Goal: Information Seeking & Learning: Learn about a topic

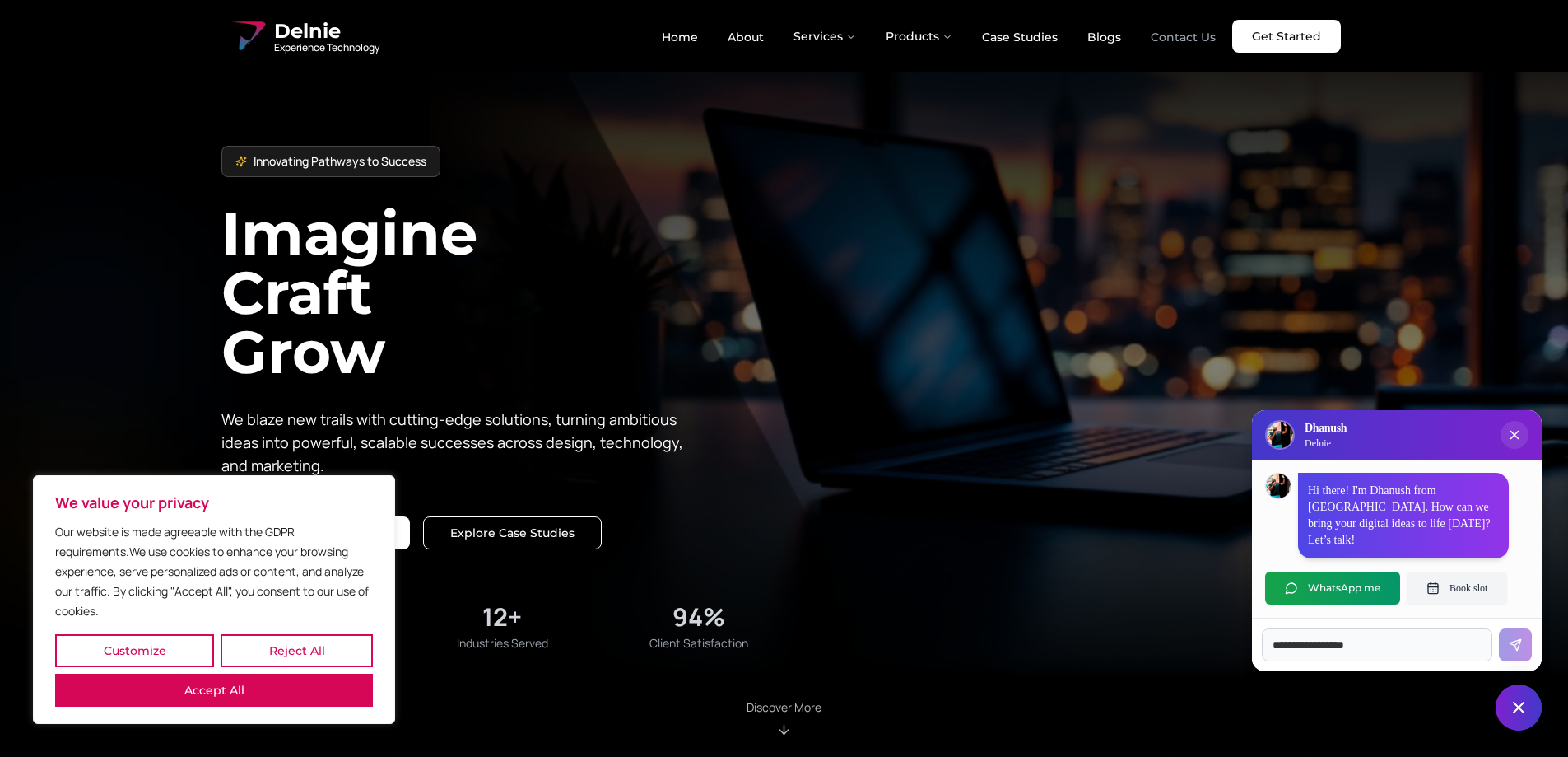
click at [1200, 37] on link "Contact Us" at bounding box center [1183, 37] width 92 height 28
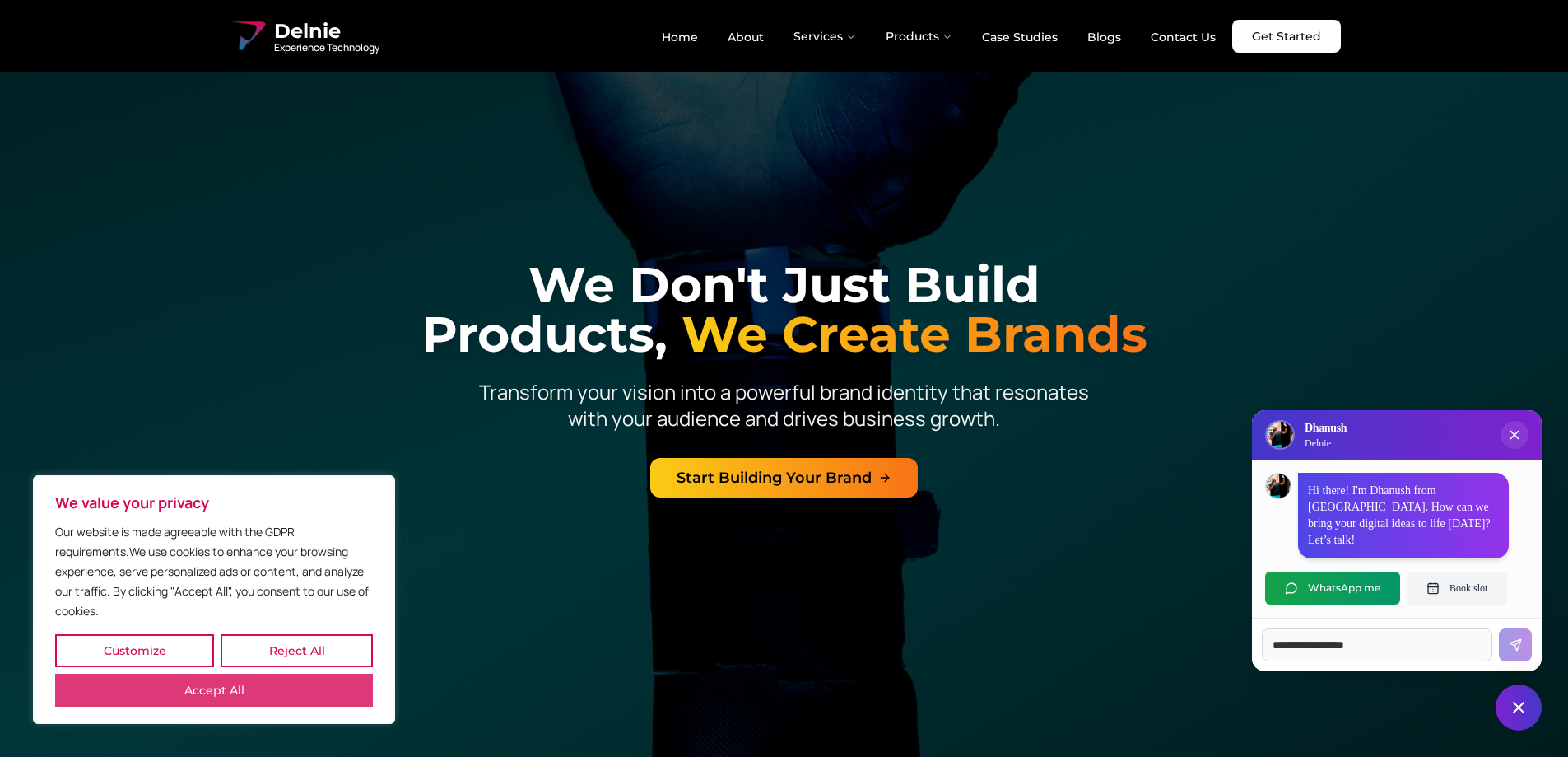
click at [321, 695] on button "Accept All" at bounding box center [214, 689] width 317 height 33
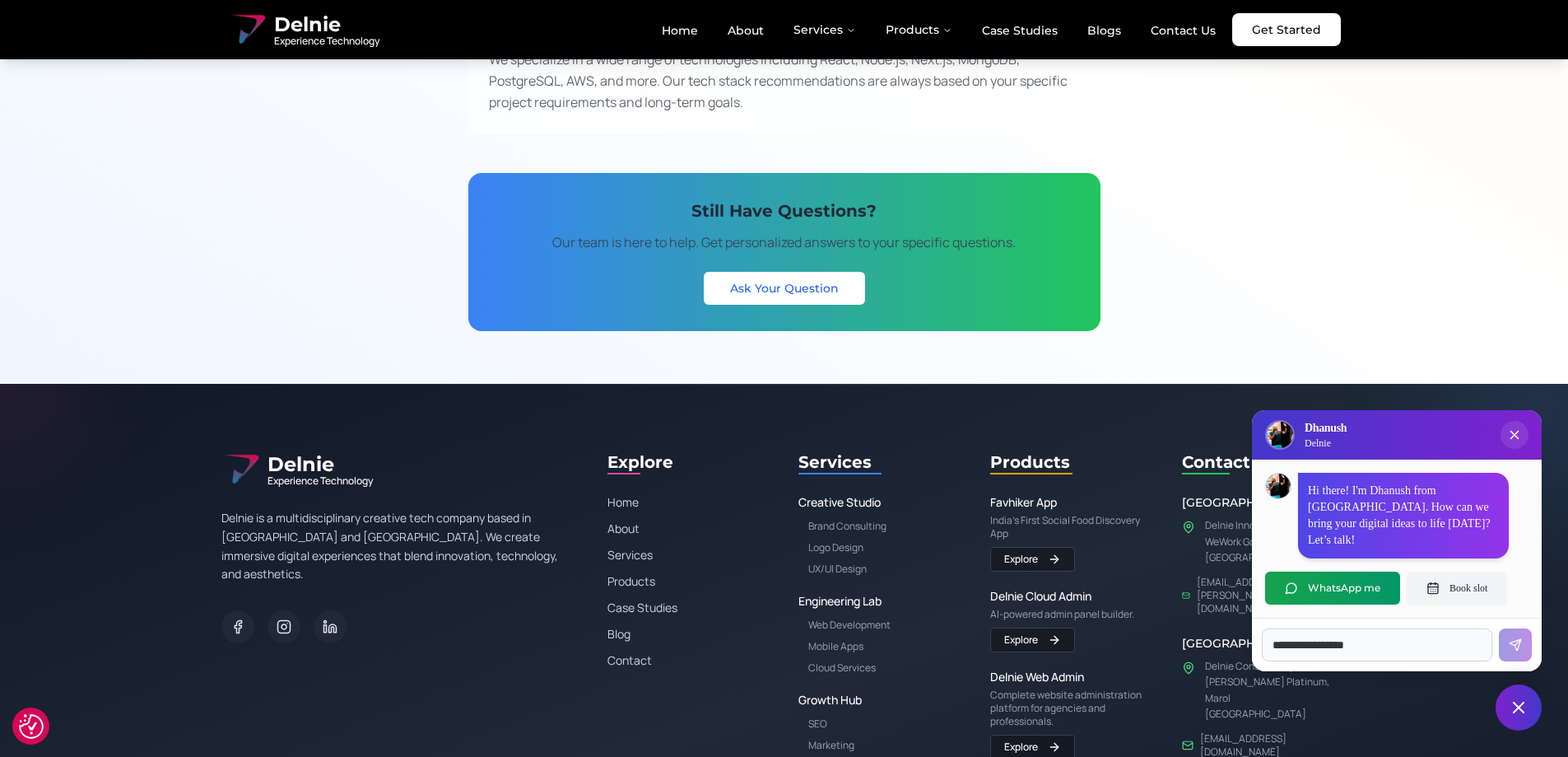
scroll to position [2882, 0]
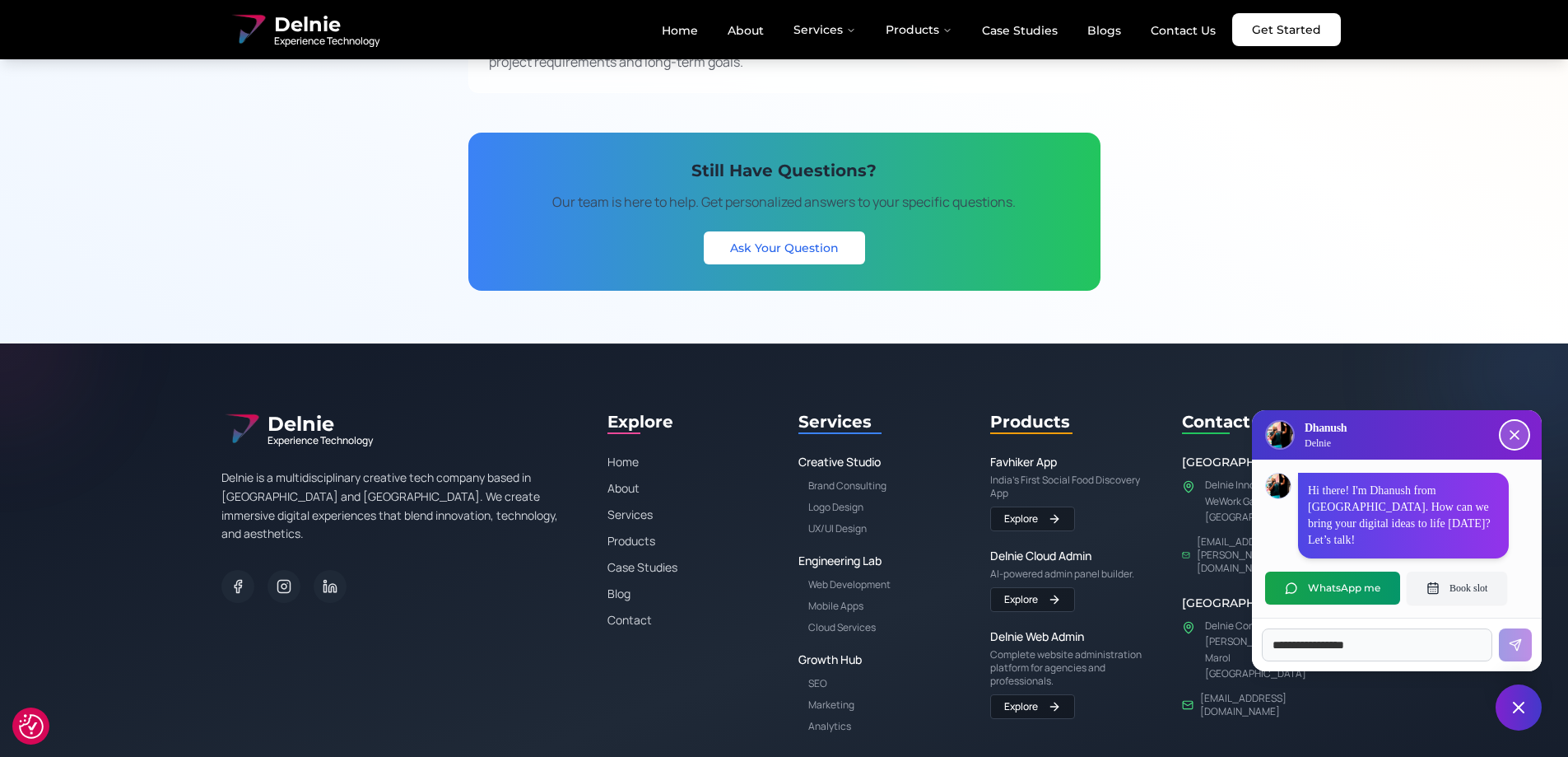
click at [1520, 443] on icon "Close chat popup" at bounding box center [1515, 434] width 16 height 16
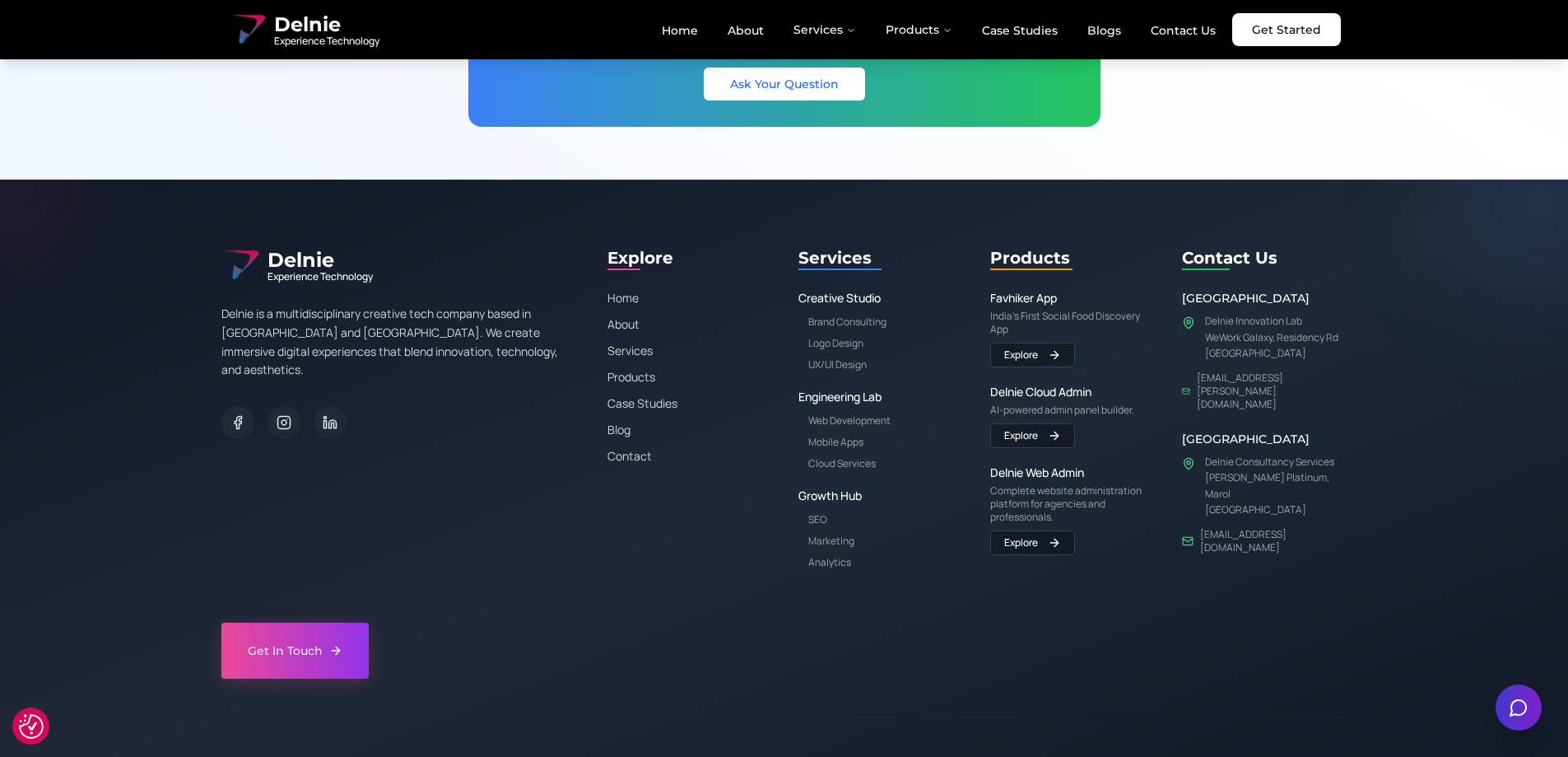
scroll to position [3047, 0]
click at [630, 325] on link "About" at bounding box center [691, 324] width 166 height 16
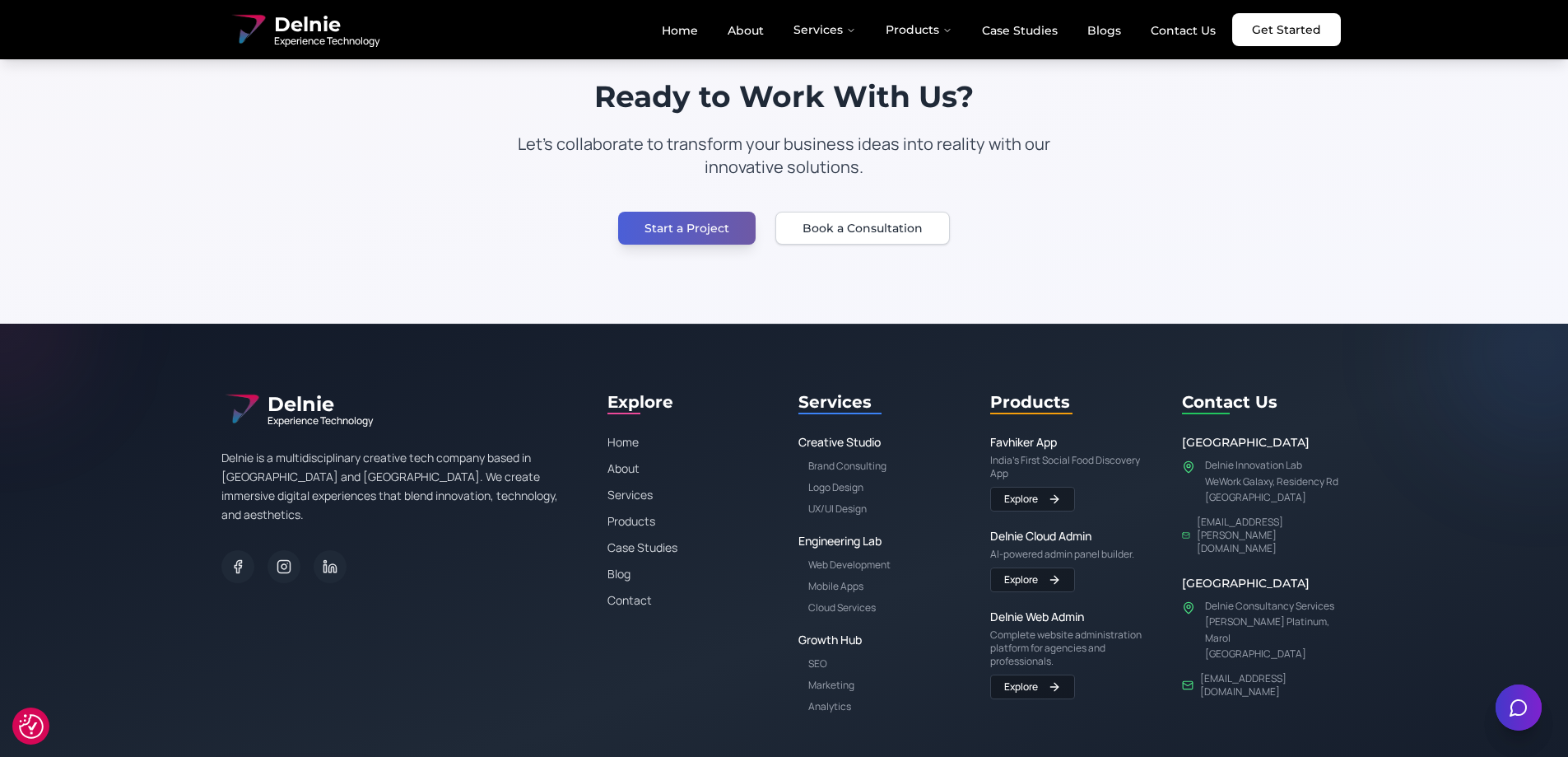
scroll to position [3047, 0]
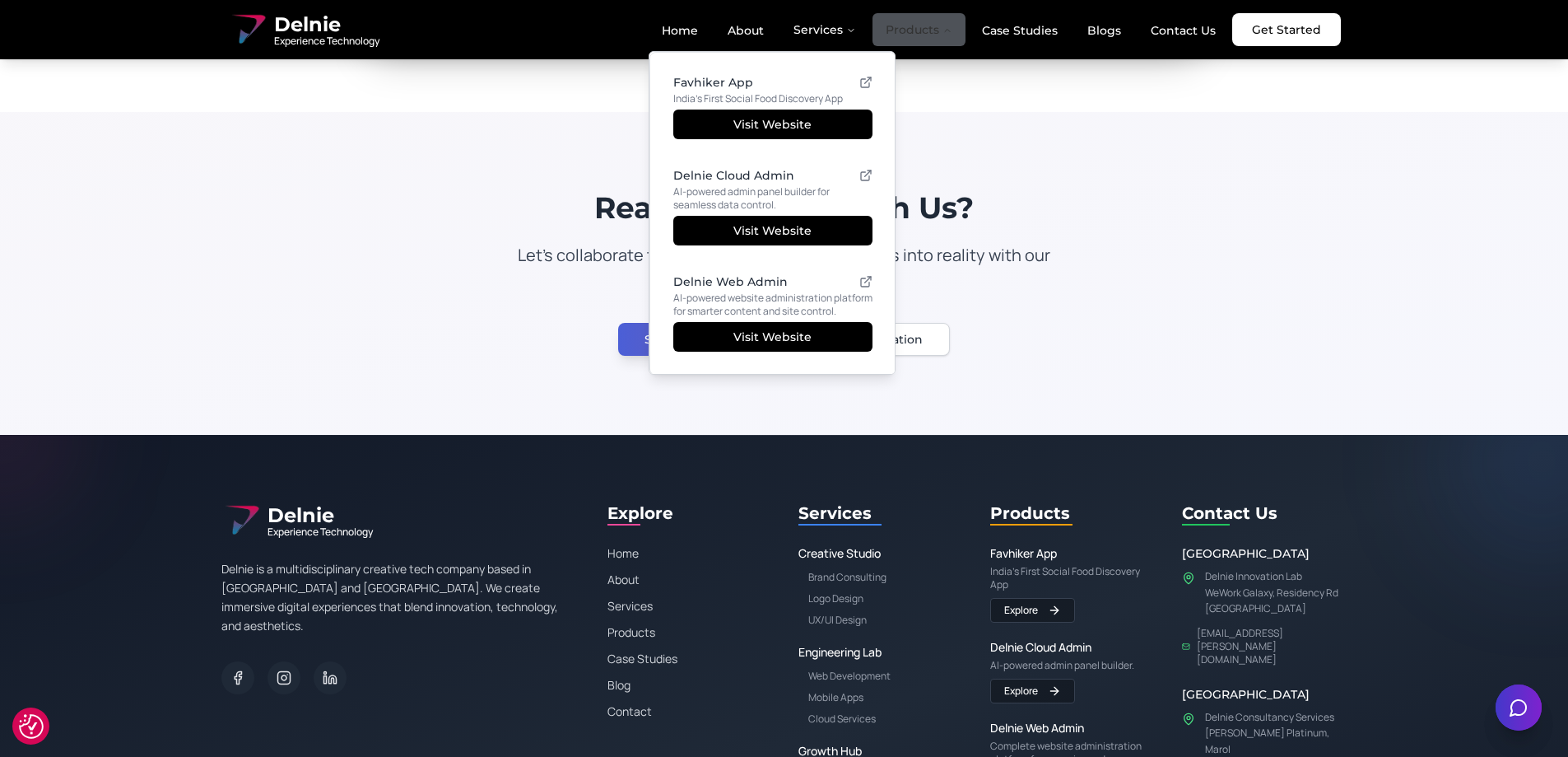
click at [926, 32] on button "Products" at bounding box center [919, 29] width 93 height 33
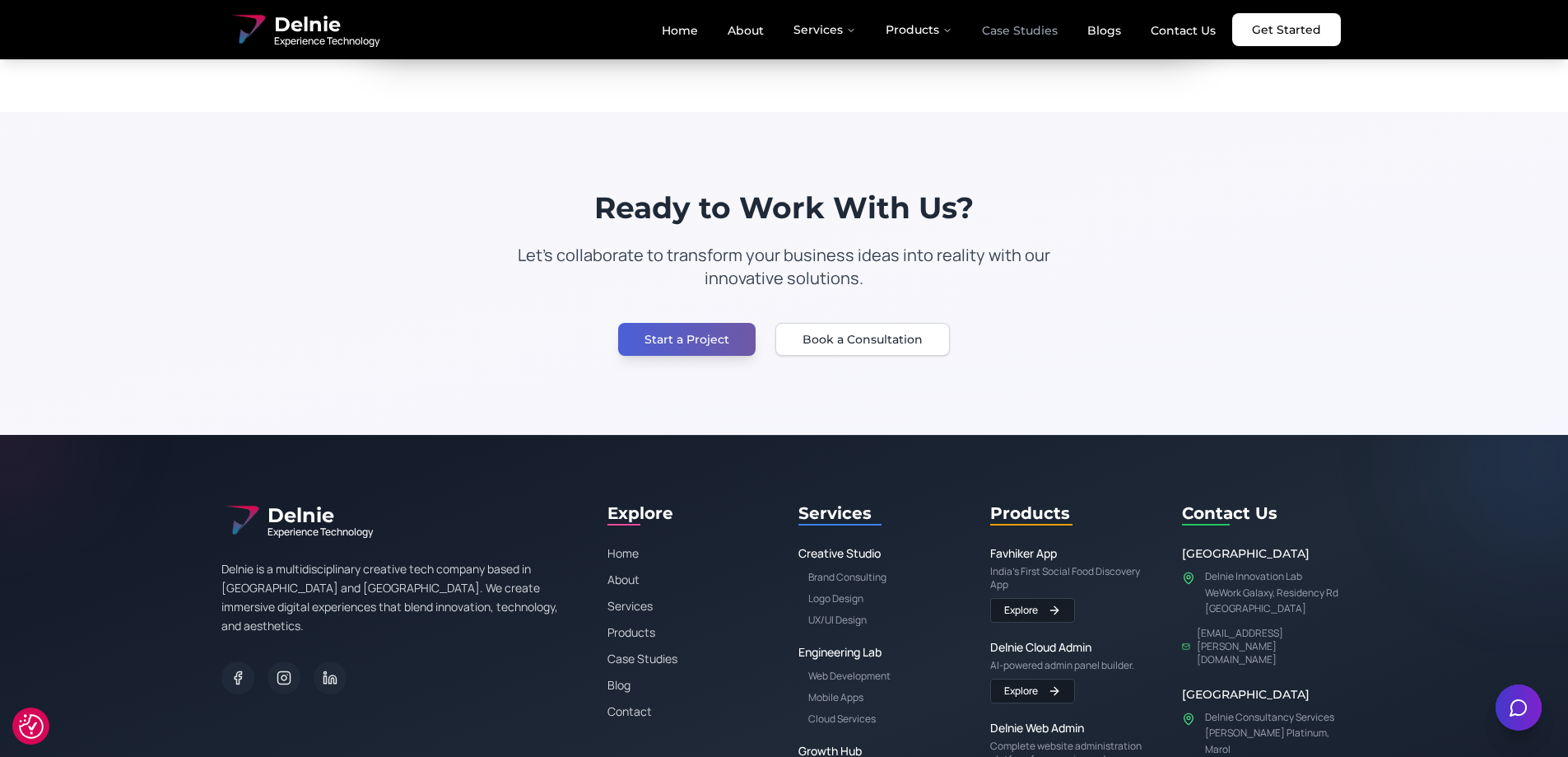
click at [1040, 29] on link "Case Studies" at bounding box center [1020, 29] width 103 height 28
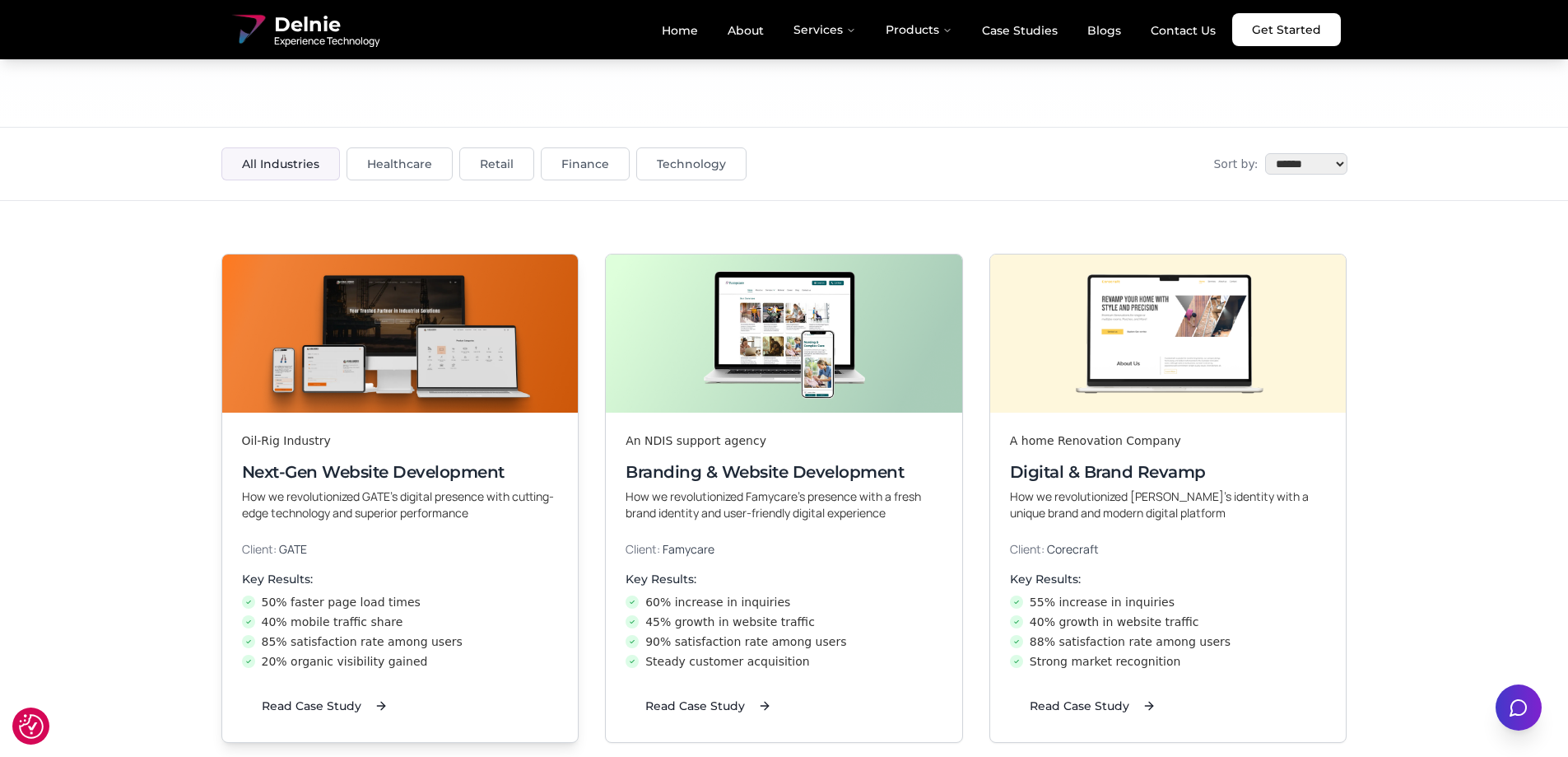
scroll to position [165, 0]
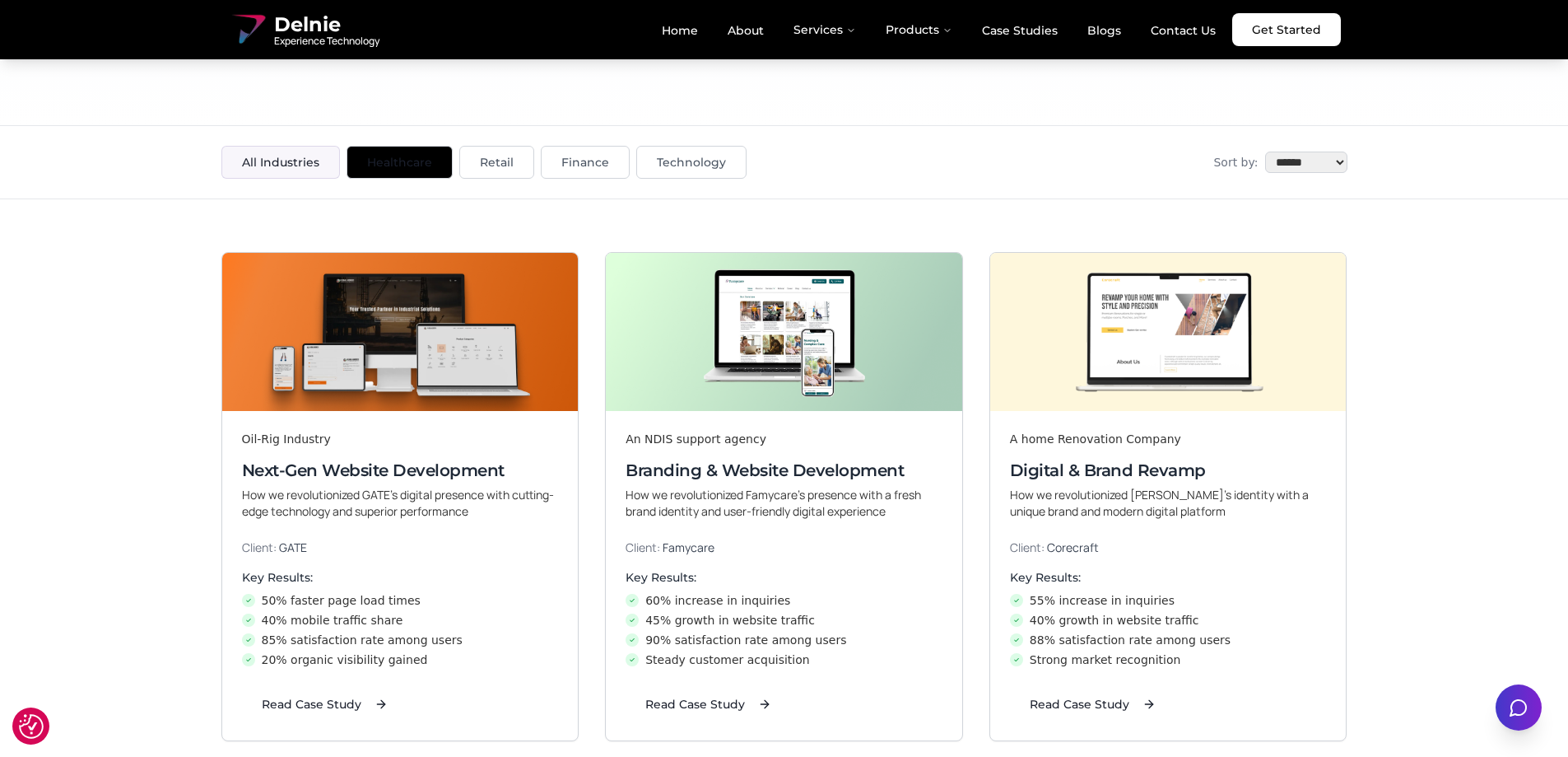
click at [408, 157] on button "Healthcare" at bounding box center [399, 161] width 106 height 33
click at [513, 162] on button "Retail" at bounding box center [497, 161] width 75 height 33
click at [597, 162] on button "Finance" at bounding box center [586, 161] width 89 height 33
click at [728, 165] on button "Technology" at bounding box center [692, 161] width 111 height 33
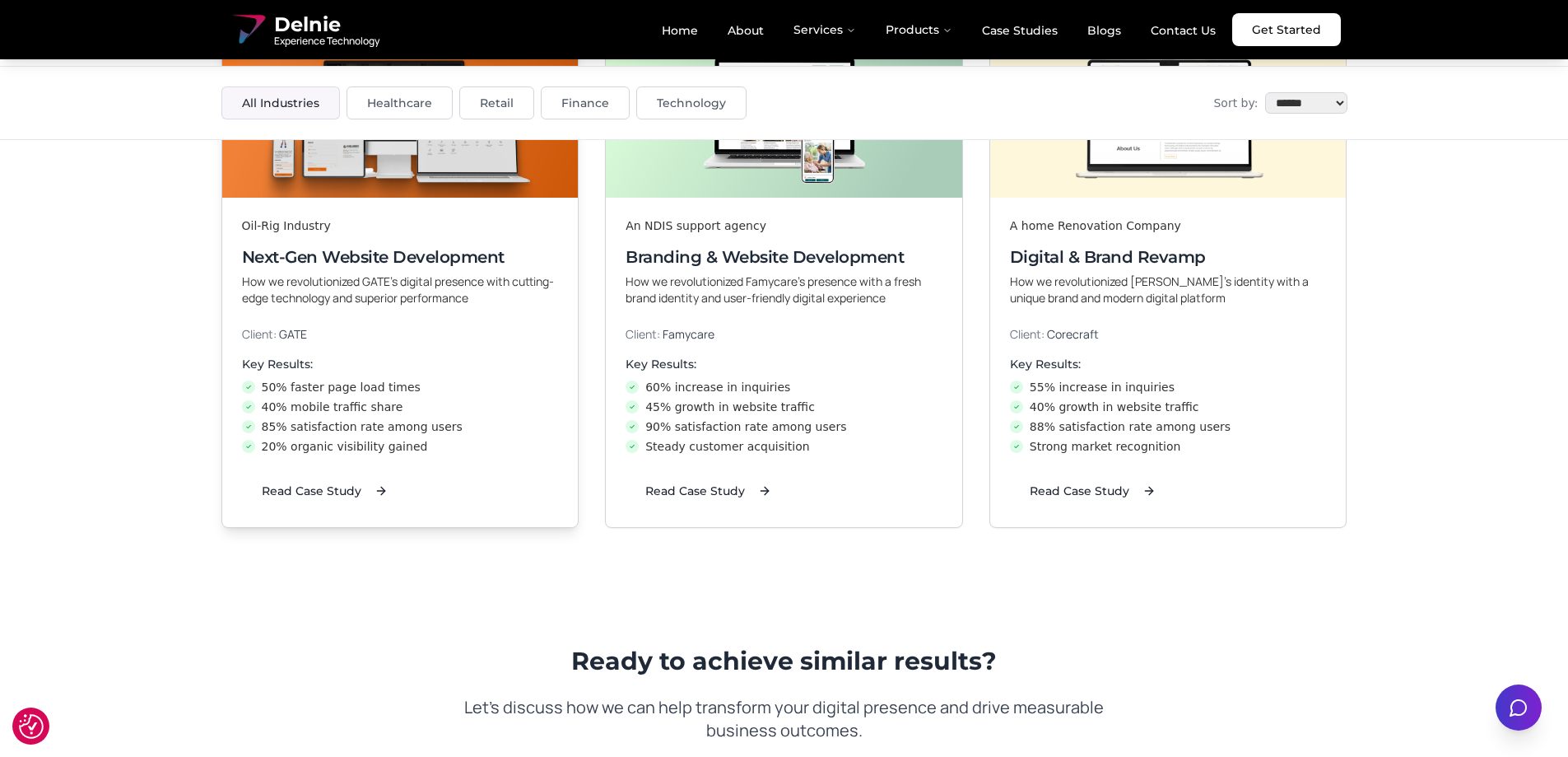
scroll to position [659, 0]
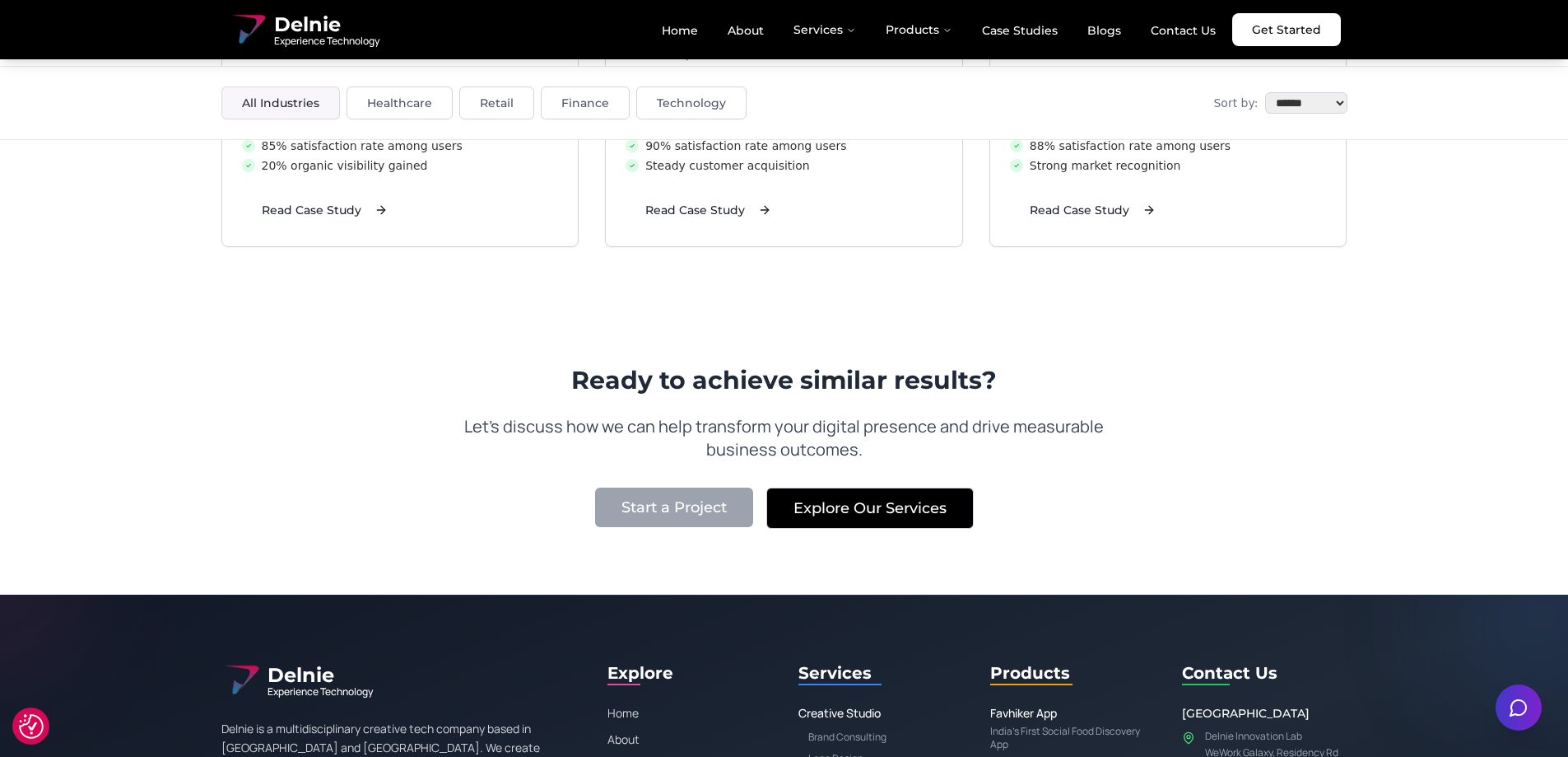
click at [866, 510] on button "Explore Our Services" at bounding box center [870, 508] width 208 height 41
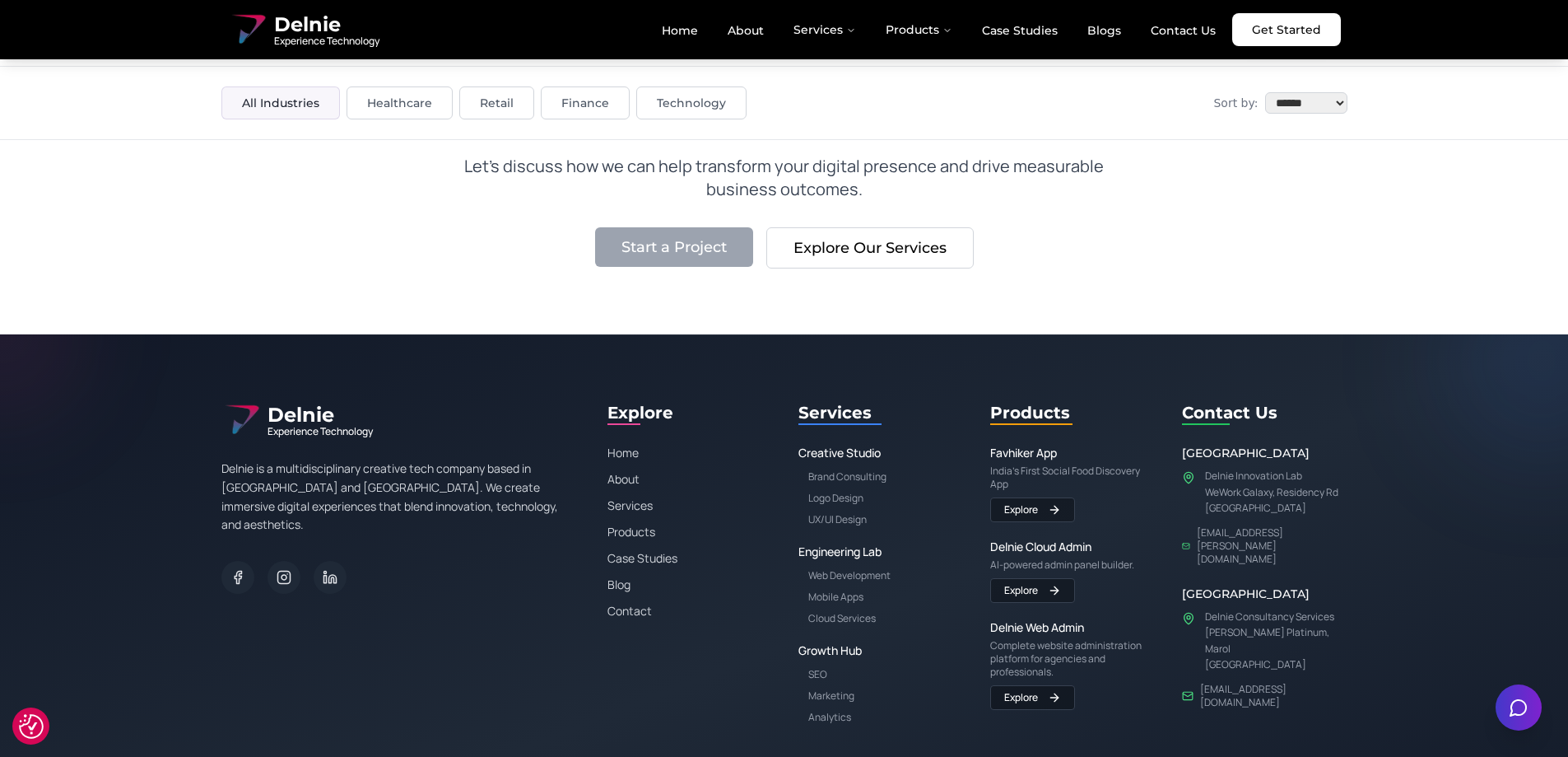
scroll to position [988, 0]
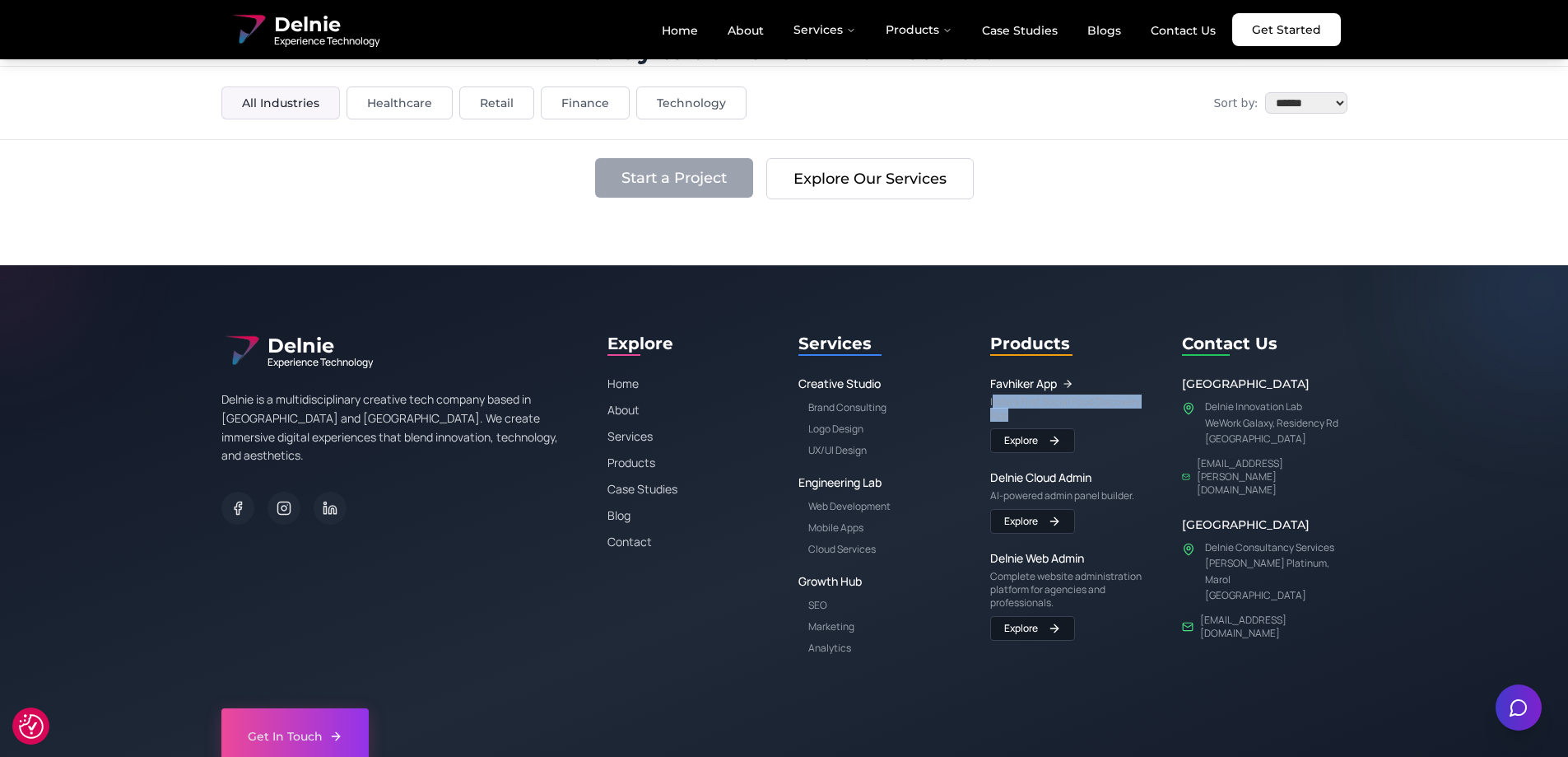
drag, startPoint x: 1019, startPoint y: 417, endPoint x: 995, endPoint y: 404, distance: 27.3
click at [995, 404] on p "India's First Social Food Discovery App" at bounding box center [1073, 408] width 166 height 27
click at [1069, 403] on p "India's First Social Food Discovery App" at bounding box center [1073, 408] width 166 height 27
click at [1053, 383] on link "Favhiker App" at bounding box center [1073, 383] width 166 height 16
click at [700, 23] on link "Home" at bounding box center [680, 29] width 62 height 28
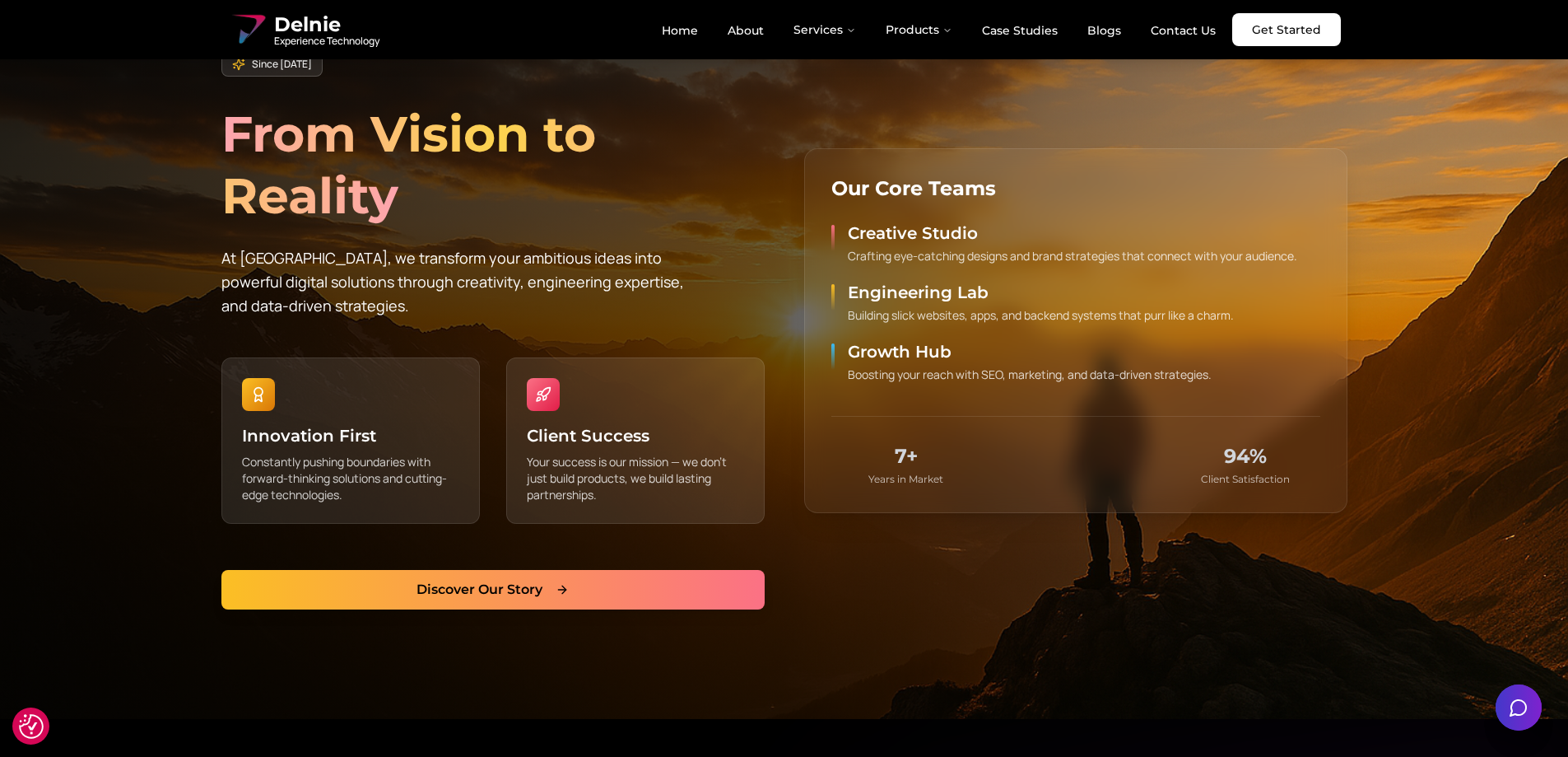
scroll to position [988, 0]
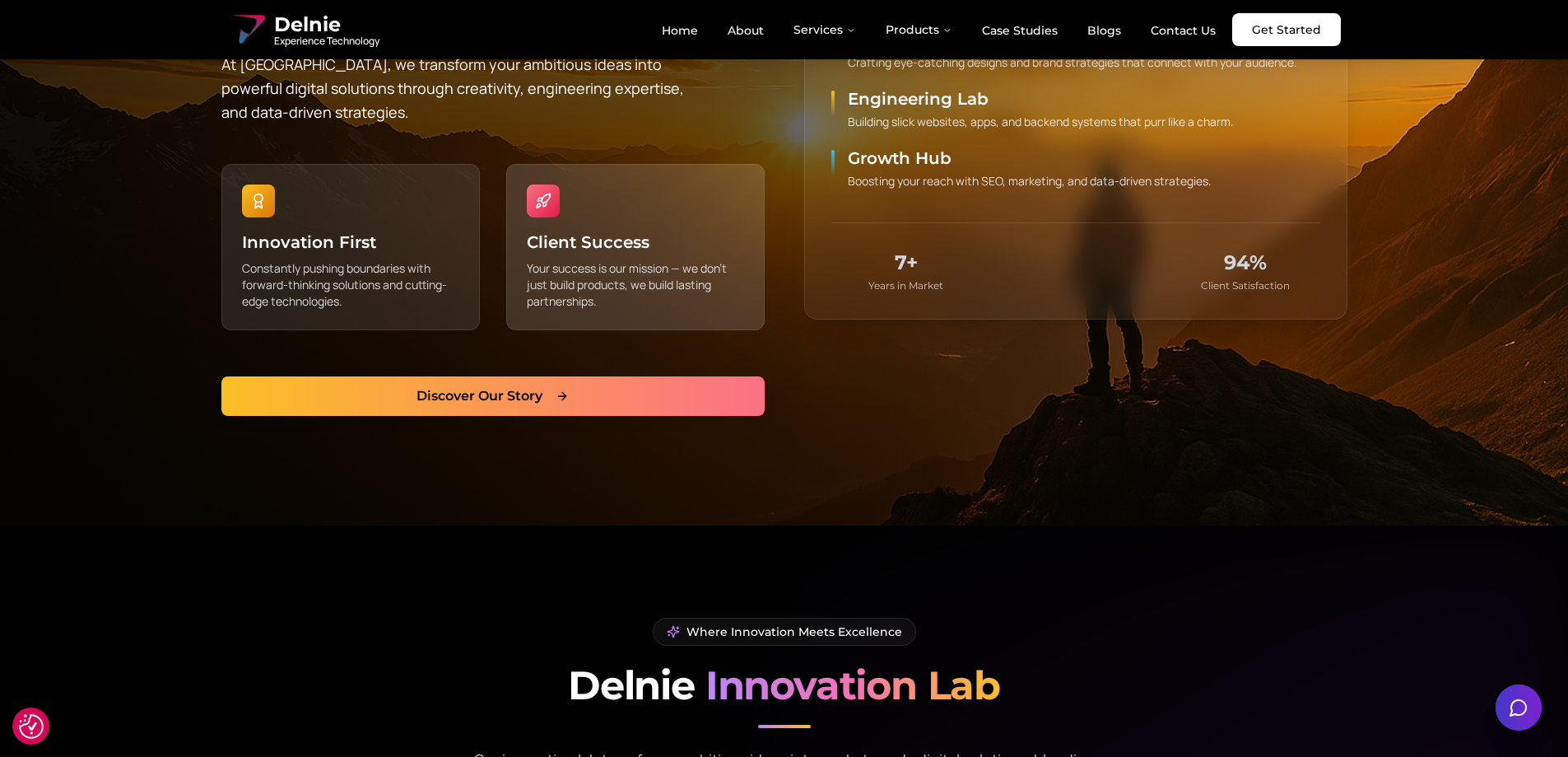
click at [611, 273] on p "Your success is our mission — we don't just build products, we build lasting pa…" at bounding box center [636, 284] width 218 height 49
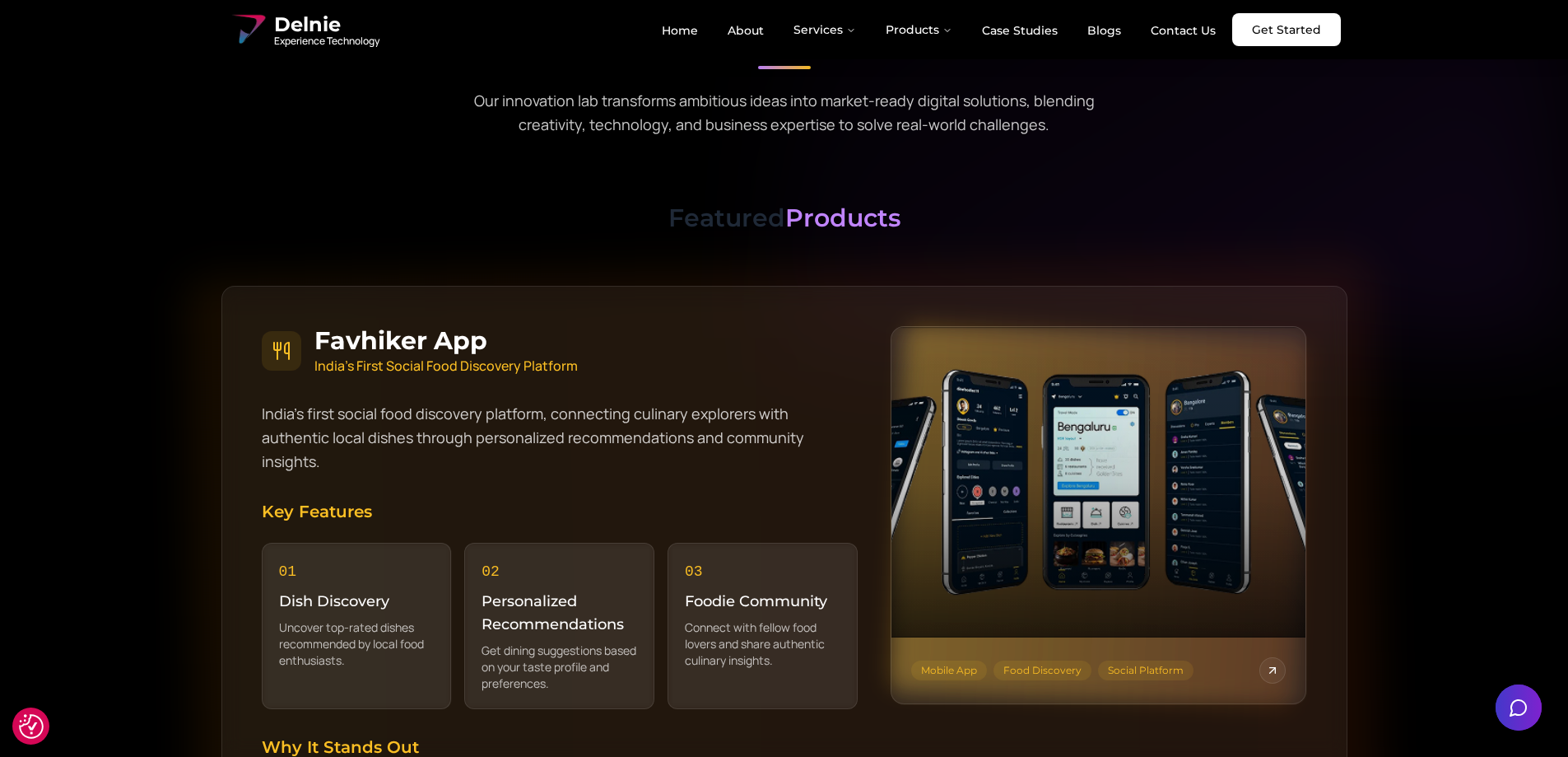
scroll to position [1894, 0]
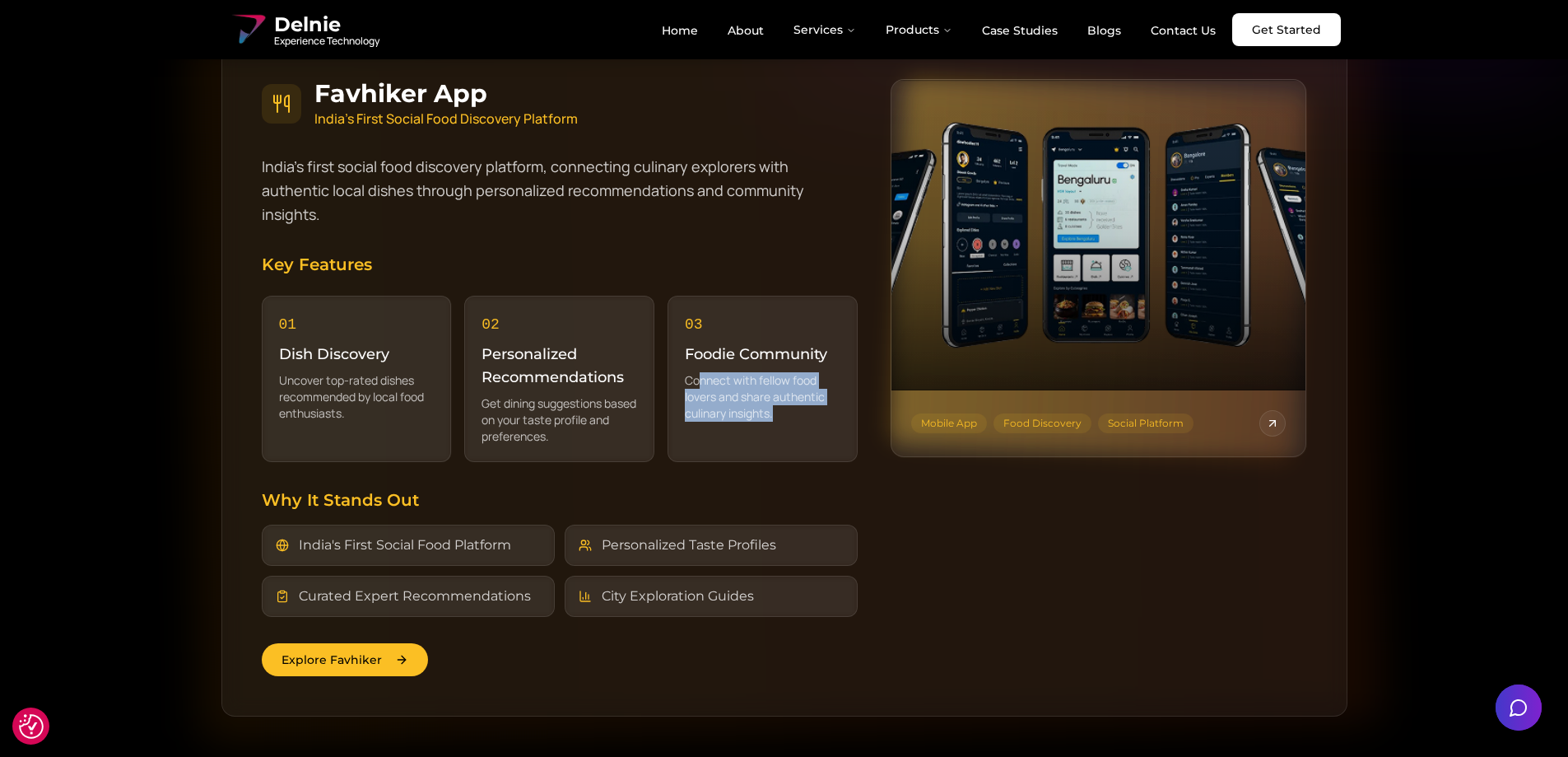
drag, startPoint x: 778, startPoint y: 384, endPoint x: 697, endPoint y: 342, distance: 91.2
click at [697, 343] on div "0 3 Foodie Community Connect with fellow food lovers and share authentic culina…" at bounding box center [762, 379] width 190 height 167
click at [710, 348] on div "0 3 Foodie Community Connect with fellow food lovers and share authentic culina…" at bounding box center [762, 379] width 190 height 167
